Goal: Information Seeking & Learning: Learn about a topic

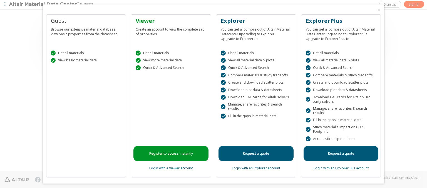
click at [377, 10] on icon "Close" at bounding box center [379, 10] width 4 height 4
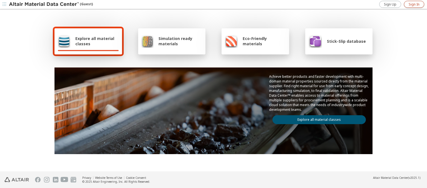
click at [414, 4] on span "Sign In" at bounding box center [414, 4] width 11 height 4
click at [44, 4] on img at bounding box center [44, 5] width 71 height 6
click at [95, 41] on span "Explore all material classes" at bounding box center [96, 41] width 43 height 11
click at [317, 119] on link "Explore all material classes" at bounding box center [320, 119] width 94 height 9
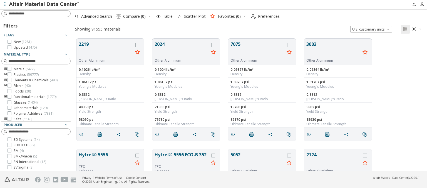
scroll to position [133, 351]
click at [97, 16] on span "Advanced Search" at bounding box center [96, 16] width 31 height 4
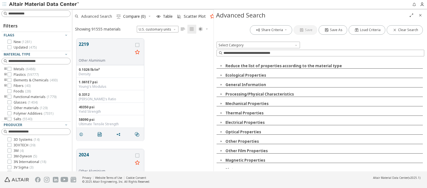
scroll to position [133, 137]
click at [221, 123] on icon "button" at bounding box center [221, 122] width 4 height 4
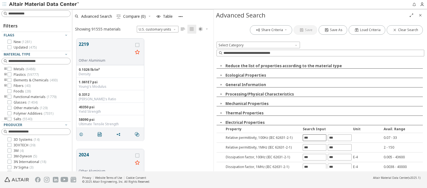
click at [313, 138] on input "text" at bounding box center [314, 138] width 23 height 6
type input "****"
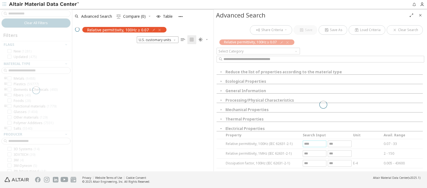
scroll to position [123, 137]
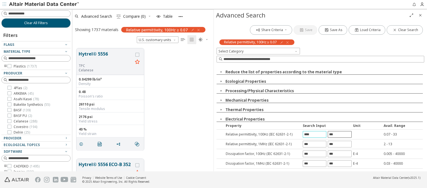
click at [337, 134] on input "text" at bounding box center [339, 135] width 23 height 6
type input "**"
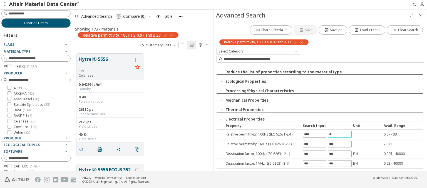
scroll to position [0, 0]
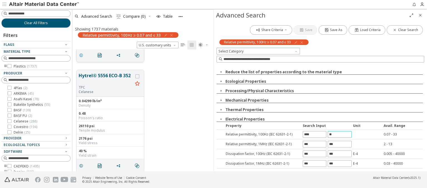
click at [82, 55] on icon "grid" at bounding box center [81, 55] width 4 height 4
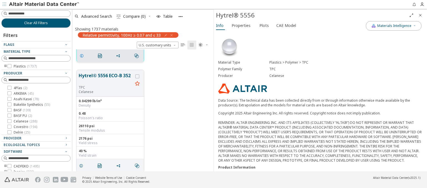
scroll to position [95, 0]
click at [241, 25] on span "Properties" at bounding box center [241, 25] width 19 height 9
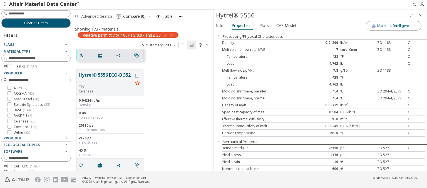
click at [97, 16] on span "Advanced Search" at bounding box center [96, 16] width 31 height 4
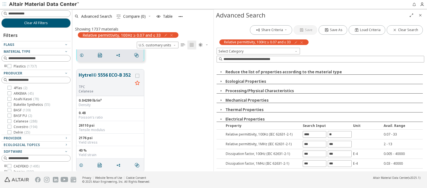
click at [303, 42] on icon "button" at bounding box center [302, 42] width 4 height 4
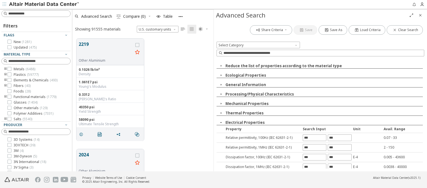
scroll to position [133, 137]
click at [313, 147] on input "text" at bounding box center [314, 148] width 23 height 6
type input "*"
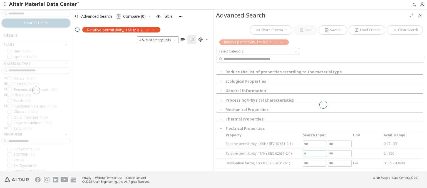
scroll to position [123, 137]
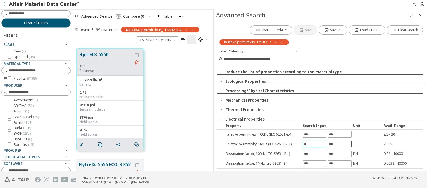
click at [337, 144] on input "text" at bounding box center [339, 144] width 23 height 6
type input "***"
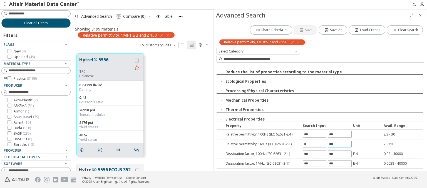
scroll to position [0, 0]
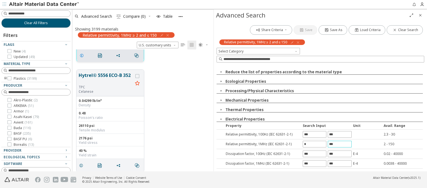
click at [83, 55] on icon "grid" at bounding box center [82, 55] width 4 height 4
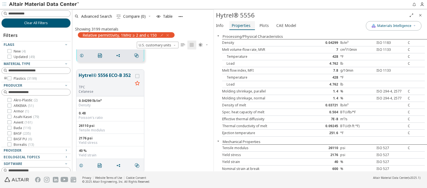
click at [241, 25] on span "Properties" at bounding box center [241, 25] width 19 height 9
click at [97, 16] on span "Advanced Search" at bounding box center [96, 16] width 31 height 4
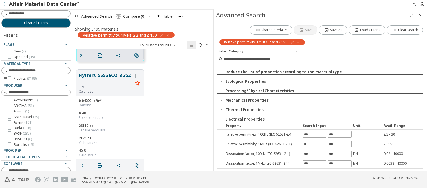
click at [299, 42] on icon "button" at bounding box center [298, 42] width 4 height 4
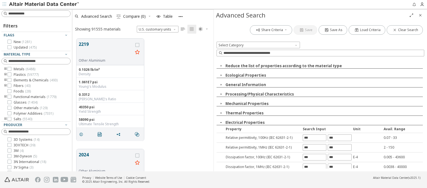
scroll to position [133, 137]
click at [313, 157] on input "text" at bounding box center [314, 157] width 23 height 6
type input "*****"
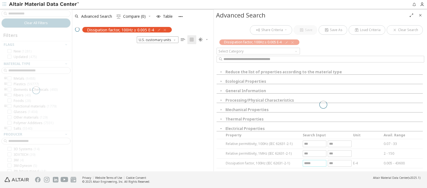
scroll to position [123, 137]
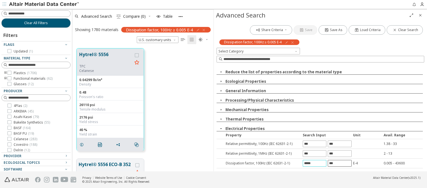
click at [337, 163] on input "text" at bounding box center [339, 164] width 23 height 6
type input "*****"
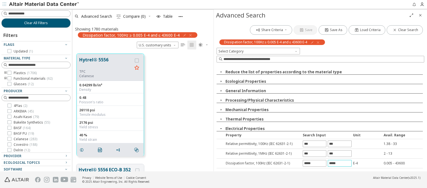
scroll to position [0, 0]
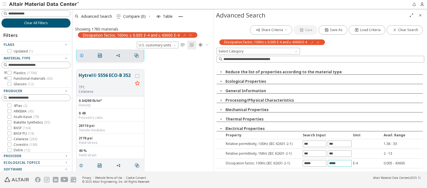
click at [83, 55] on icon "grid" at bounding box center [82, 55] width 4 height 4
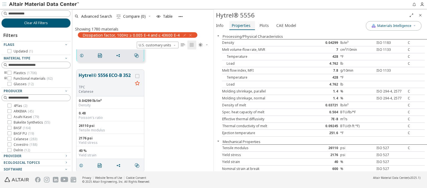
click at [241, 25] on span "Properties" at bounding box center [241, 25] width 19 height 9
click at [97, 16] on span "Advanced Search" at bounding box center [96, 16] width 31 height 4
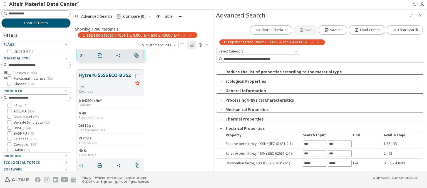
click at [318, 42] on icon "button" at bounding box center [318, 42] width 4 height 4
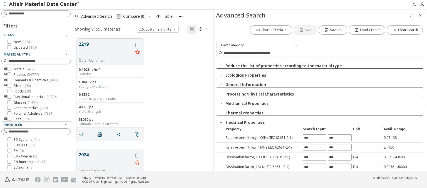
scroll to position [133, 137]
click at [313, 166] on input "text" at bounding box center [314, 167] width 23 height 6
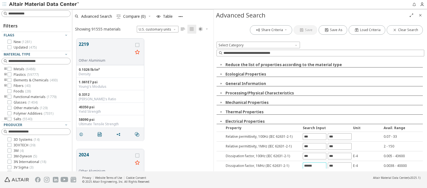
type input "******"
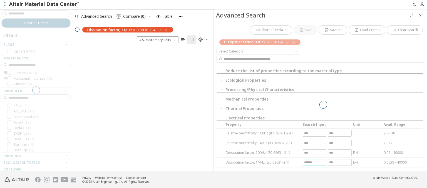
scroll to position [0, 0]
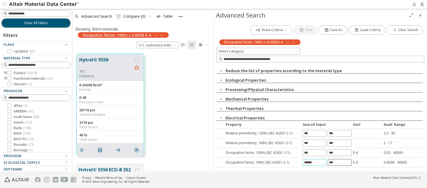
click at [337, 163] on input "text" at bounding box center [339, 163] width 23 height 6
type input "*****"
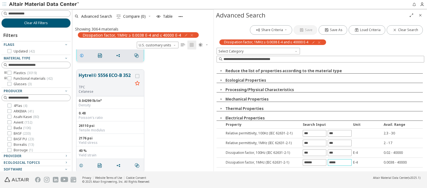
click at [83, 55] on icon "grid" at bounding box center [82, 55] width 4 height 4
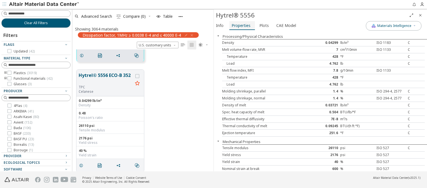
click at [241, 25] on span "Properties" at bounding box center [241, 25] width 19 height 9
click at [97, 16] on span "Advanced Search" at bounding box center [96, 16] width 31 height 4
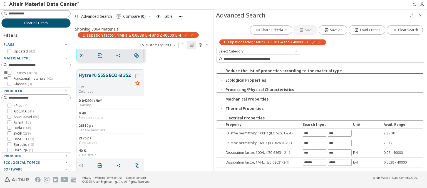
click at [319, 42] on icon "button" at bounding box center [319, 42] width 4 height 4
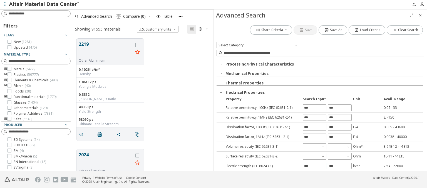
type input "***"
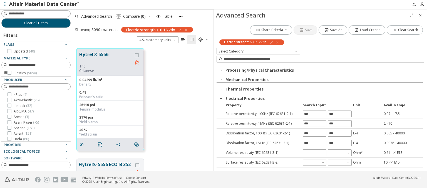
click at [337, 169] on input "text" at bounding box center [339, 172] width 23 height 6
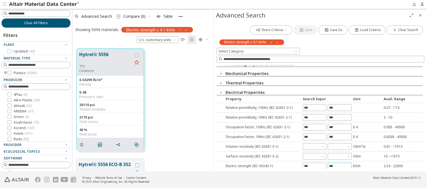
type input "***"
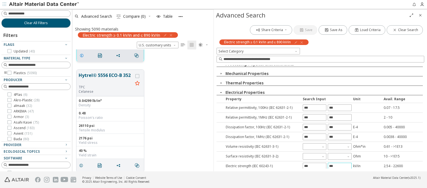
click at [83, 55] on icon "grid" at bounding box center [82, 55] width 4 height 4
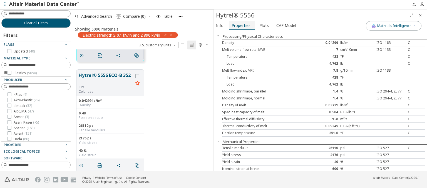
click at [241, 25] on span "Properties" at bounding box center [241, 25] width 19 height 9
click at [97, 16] on span "Advanced Search" at bounding box center [96, 16] width 31 height 4
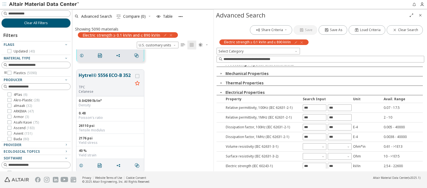
click at [303, 42] on icon "button" at bounding box center [302, 42] width 4 height 4
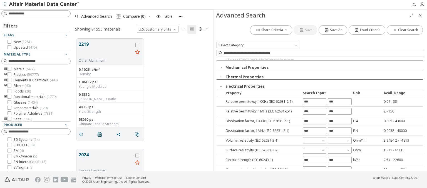
click at [313, 177] on input "text" at bounding box center [314, 180] width 23 height 6
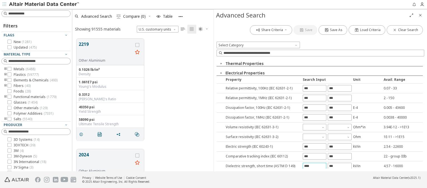
type input "****"
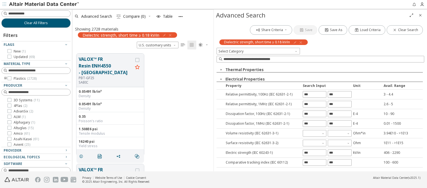
click at [337, 169] on input "text" at bounding box center [339, 172] width 23 height 6
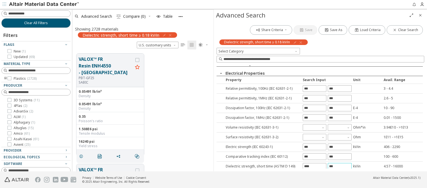
type input "***"
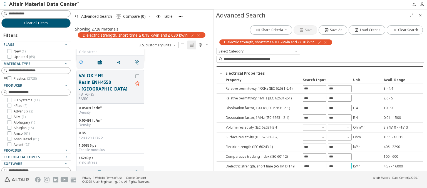
click at [82, 60] on icon "grid" at bounding box center [81, 62] width 4 height 4
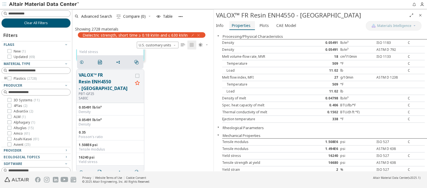
click at [241, 25] on span "Properties" at bounding box center [241, 25] width 19 height 9
click at [97, 16] on span "Advanced Search" at bounding box center [96, 16] width 31 height 4
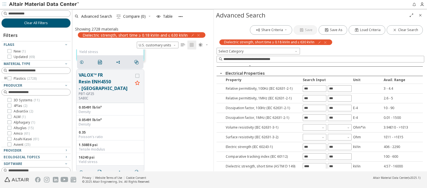
click at [327, 42] on icon "button" at bounding box center [325, 42] width 4 height 4
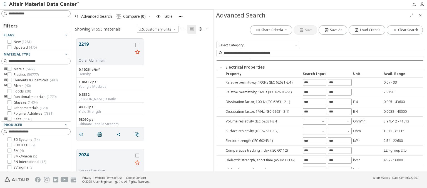
click at [313, 167] on input "text" at bounding box center [314, 170] width 23 height 6
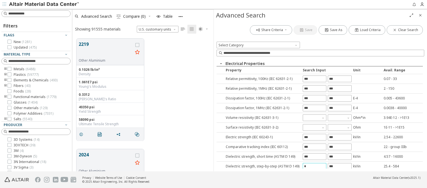
type input "*"
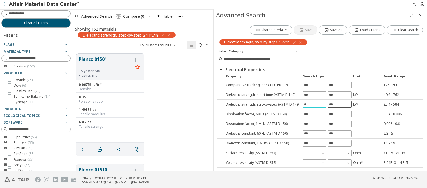
click at [337, 104] on input "text" at bounding box center [339, 105] width 23 height 6
type input "**"
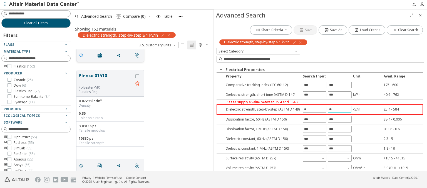
click at [82, 55] on icon "grid" at bounding box center [81, 55] width 4 height 4
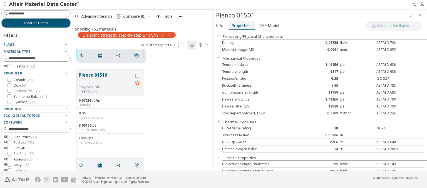
click at [241, 25] on span "Properties" at bounding box center [241, 25] width 19 height 9
click at [97, 16] on span "Advanced Search" at bounding box center [96, 16] width 31 height 4
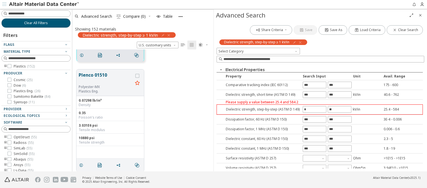
click at [300, 42] on icon "button" at bounding box center [300, 42] width 4 height 4
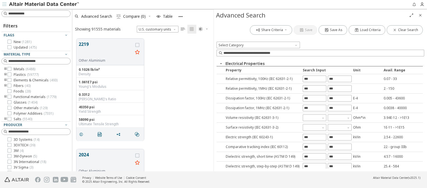
click at [313, 173] on input "text" at bounding box center [314, 176] width 23 height 6
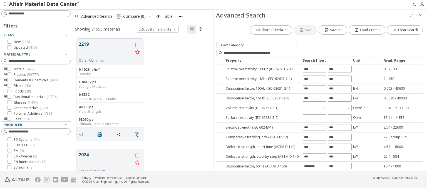
type input "********"
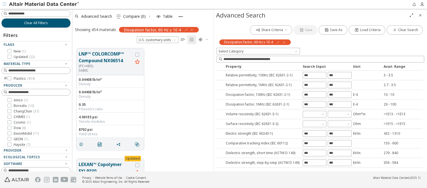
click at [337, 170] on input "text" at bounding box center [339, 173] width 23 height 6
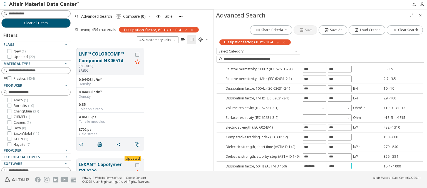
type input "****"
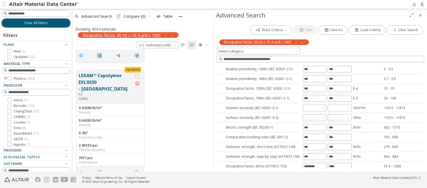
click at [82, 55] on icon "grid" at bounding box center [81, 55] width 4 height 4
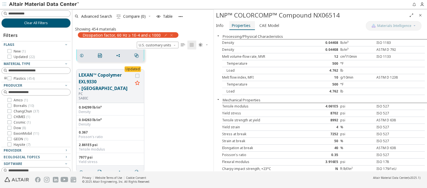
click at [241, 25] on span "Properties" at bounding box center [241, 25] width 19 height 9
click at [97, 16] on span "Advanced Search" at bounding box center [96, 16] width 31 height 4
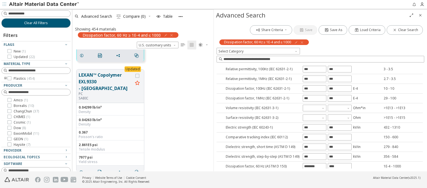
click at [302, 42] on icon "button" at bounding box center [302, 42] width 4 height 4
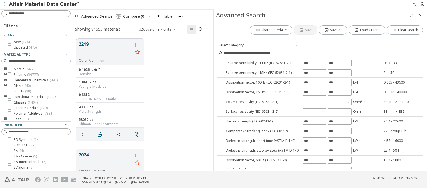
click at [313, 167] on input "text" at bounding box center [314, 170] width 23 height 6
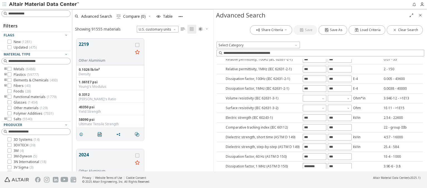
type input "********"
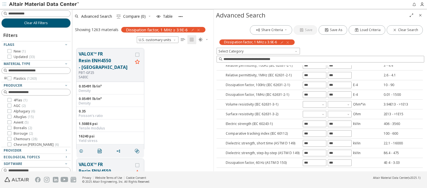
click at [337, 170] on input "text" at bounding box center [339, 173] width 23 height 6
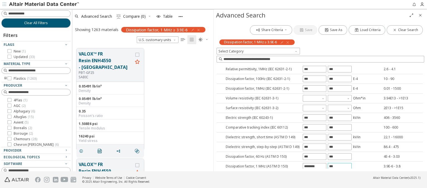
type input "***"
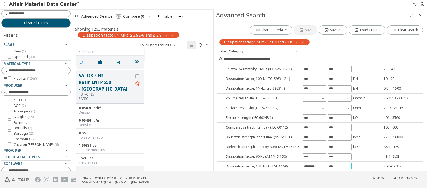
click at [82, 60] on icon "grid" at bounding box center [81, 62] width 4 height 4
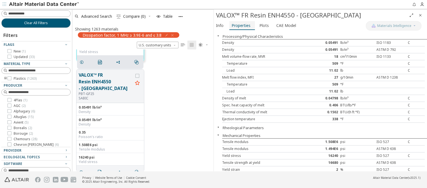
click at [241, 25] on span "Properties" at bounding box center [241, 25] width 19 height 9
click at [97, 16] on span "Advanced Search" at bounding box center [96, 16] width 31 height 4
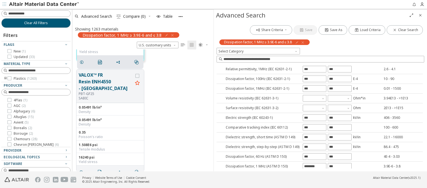
click at [303, 42] on icon "button" at bounding box center [303, 42] width 4 height 4
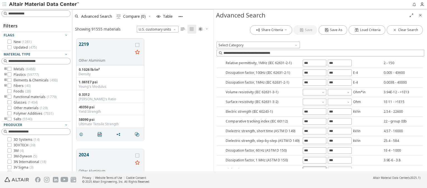
click at [313, 167] on input "text" at bounding box center [314, 170] width 23 height 6
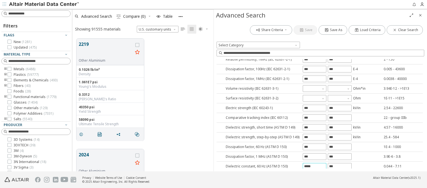
type input "*****"
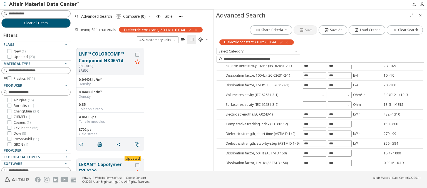
click at [337, 170] on input "text" at bounding box center [339, 173] width 23 height 6
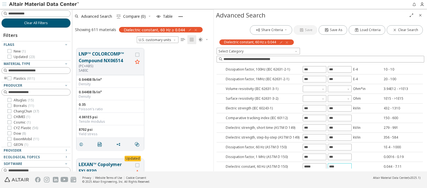
type input "****"
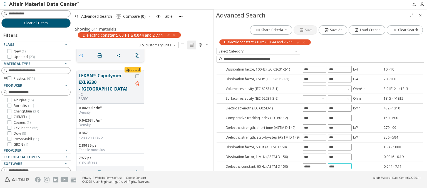
click at [82, 55] on icon "grid" at bounding box center [81, 55] width 4 height 4
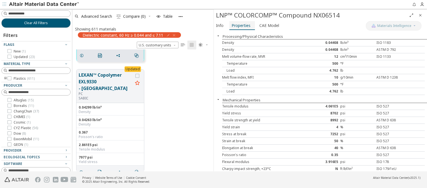
click at [241, 25] on span "Properties" at bounding box center [241, 25] width 19 height 9
click at [97, 16] on span "Advanced Search" at bounding box center [96, 16] width 31 height 4
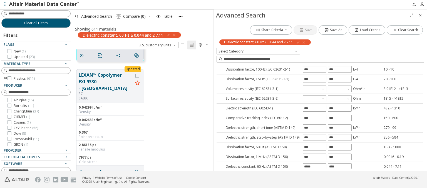
click at [304, 42] on icon "button" at bounding box center [304, 42] width 4 height 4
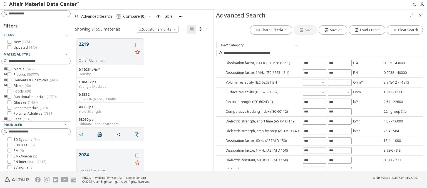
click at [313, 167] on input "text" at bounding box center [314, 170] width 23 height 6
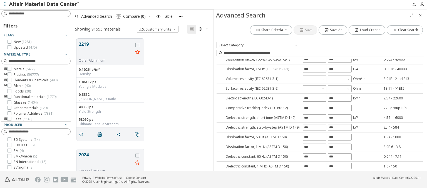
type input "***"
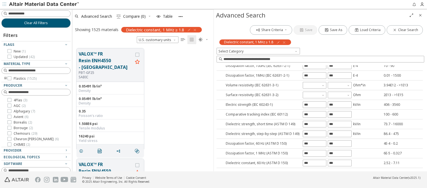
click at [337, 170] on input "text" at bounding box center [339, 173] width 23 height 6
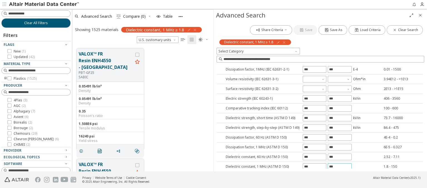
type input "***"
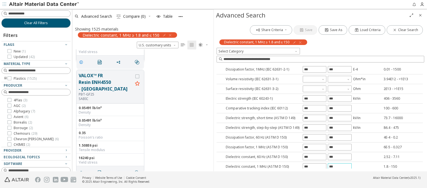
click at [82, 60] on icon "grid" at bounding box center [81, 62] width 4 height 4
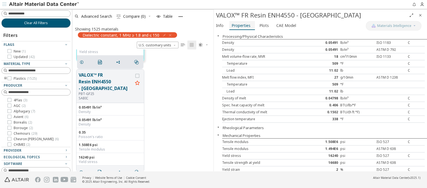
click at [241, 25] on span "Properties" at bounding box center [241, 25] width 19 height 9
click at [97, 16] on span "Advanced Search" at bounding box center [96, 16] width 31 height 4
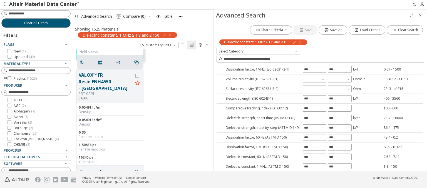
click at [301, 42] on icon "button" at bounding box center [300, 42] width 4 height 4
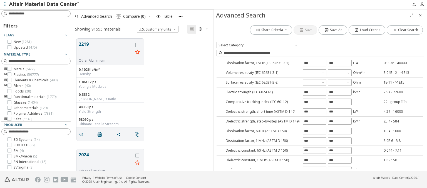
click at [313, 187] on input "text" at bounding box center [314, 190] width 23 height 6
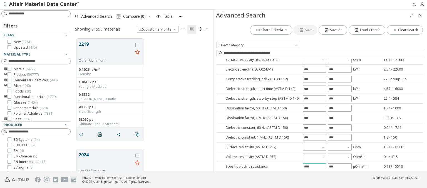
type input "****"
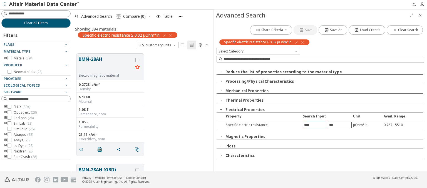
click at [340, 125] on input "text" at bounding box center [339, 125] width 23 height 6
type input "***"
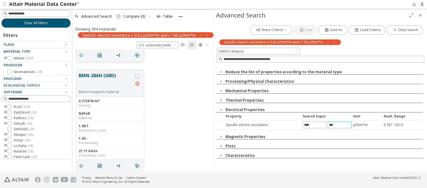
click at [82, 55] on icon "grid" at bounding box center [81, 55] width 4 height 4
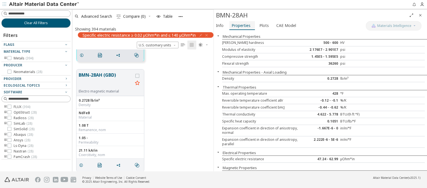
click at [241, 25] on span "Properties" at bounding box center [241, 25] width 19 height 9
click at [97, 16] on span "Advanced Search" at bounding box center [96, 16] width 31 height 4
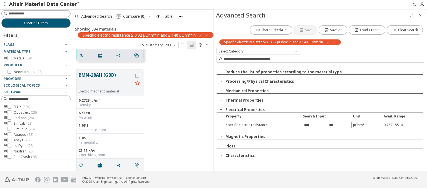
click at [334, 42] on icon "button" at bounding box center [334, 42] width 4 height 4
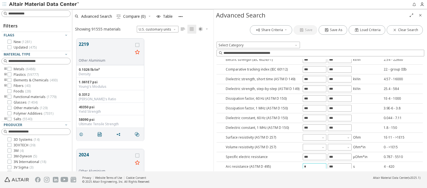
type input "*"
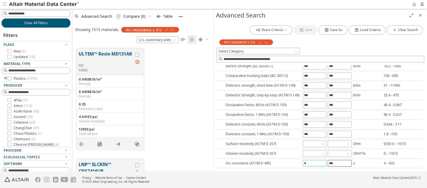
click at [337, 162] on input "text" at bounding box center [339, 164] width 23 height 6
type input "***"
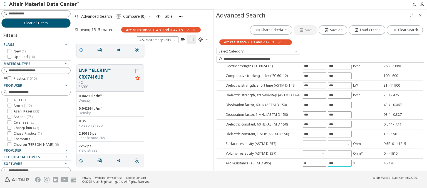
click at [82, 50] on icon "grid" at bounding box center [81, 50] width 4 height 4
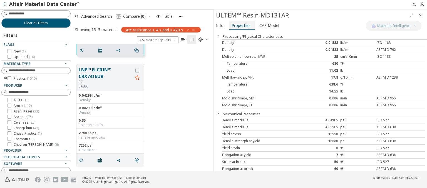
click at [241, 25] on span "Properties" at bounding box center [241, 25] width 19 height 9
click at [97, 16] on span "Advanced Search" at bounding box center [96, 16] width 31 height 4
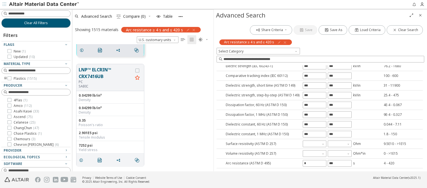
click at [284, 42] on icon "button" at bounding box center [285, 42] width 4 height 4
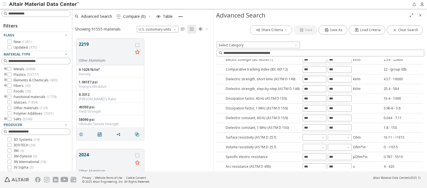
click at [313, 174] on input "text" at bounding box center [314, 177] width 23 height 6
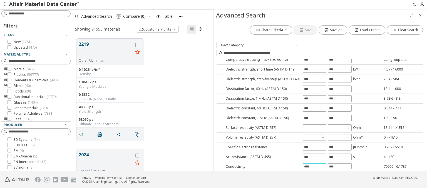
type input "****"
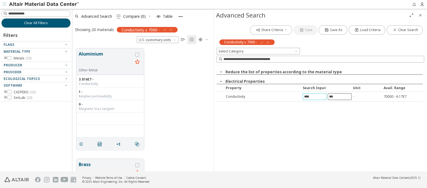
click at [340, 96] on input "text" at bounding box center [339, 97] width 23 height 6
type input "********"
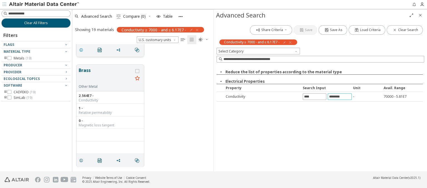
click at [82, 50] on icon "grid" at bounding box center [81, 50] width 4 height 4
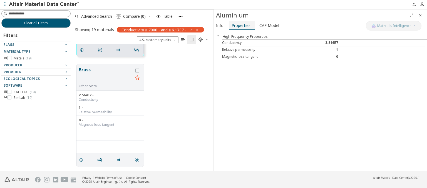
click at [241, 25] on span "Properties" at bounding box center [241, 25] width 19 height 9
click at [97, 16] on span "Advanced Search" at bounding box center [96, 16] width 31 height 4
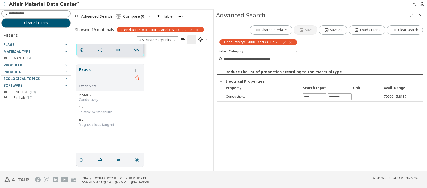
click at [291, 42] on icon "button" at bounding box center [290, 42] width 4 height 4
